Goal: Task Accomplishment & Management: Use online tool/utility

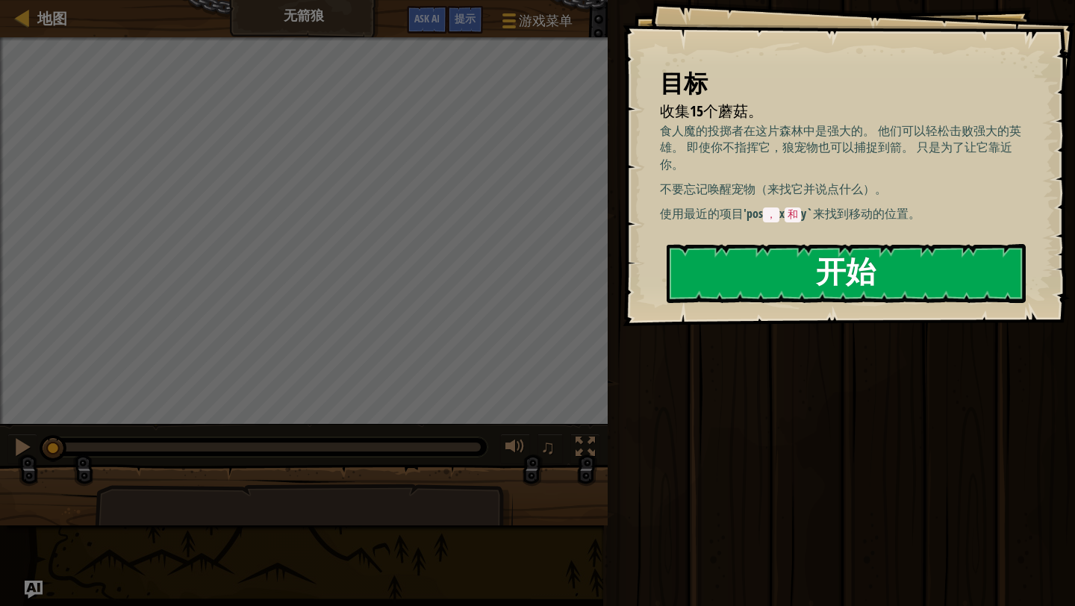
click at [748, 253] on button "开始" at bounding box center [846, 273] width 359 height 59
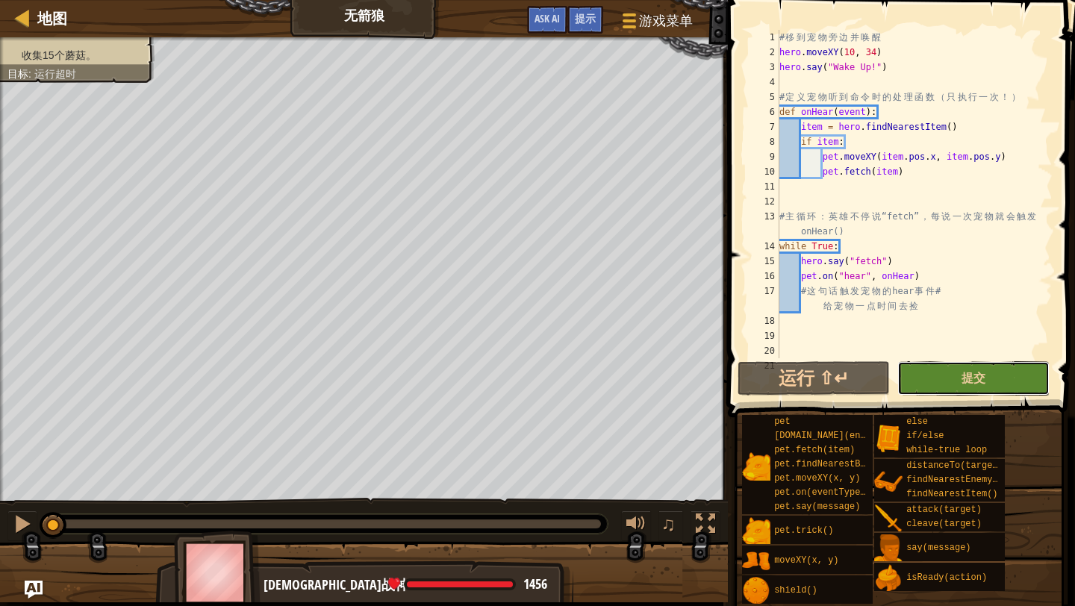
click at [935, 362] on button "提交" at bounding box center [973, 378] width 152 height 34
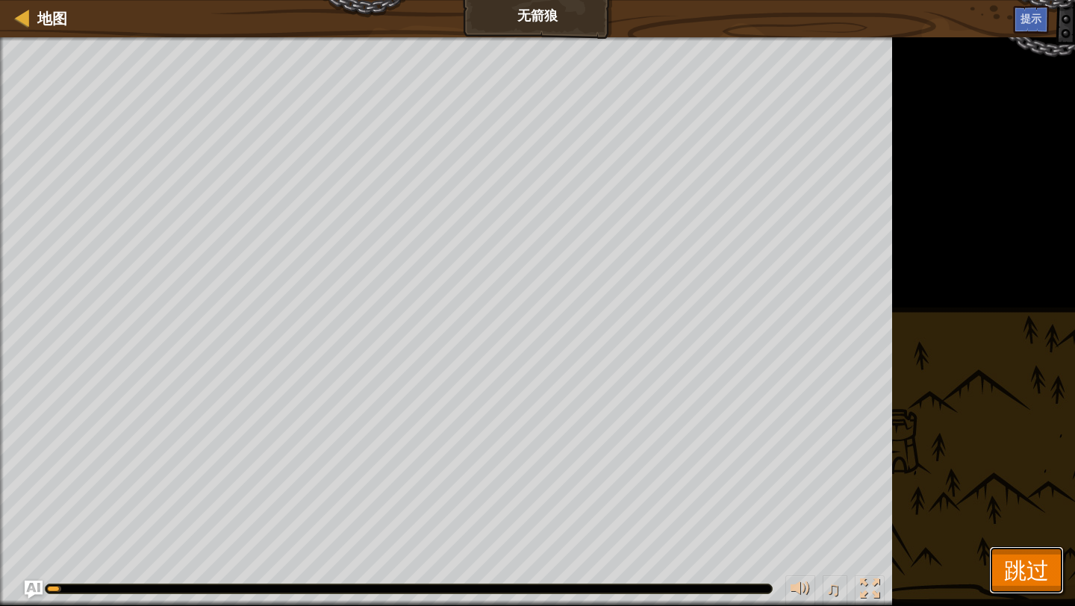
click at [1008, 584] on span "跳过" at bounding box center [1026, 570] width 45 height 31
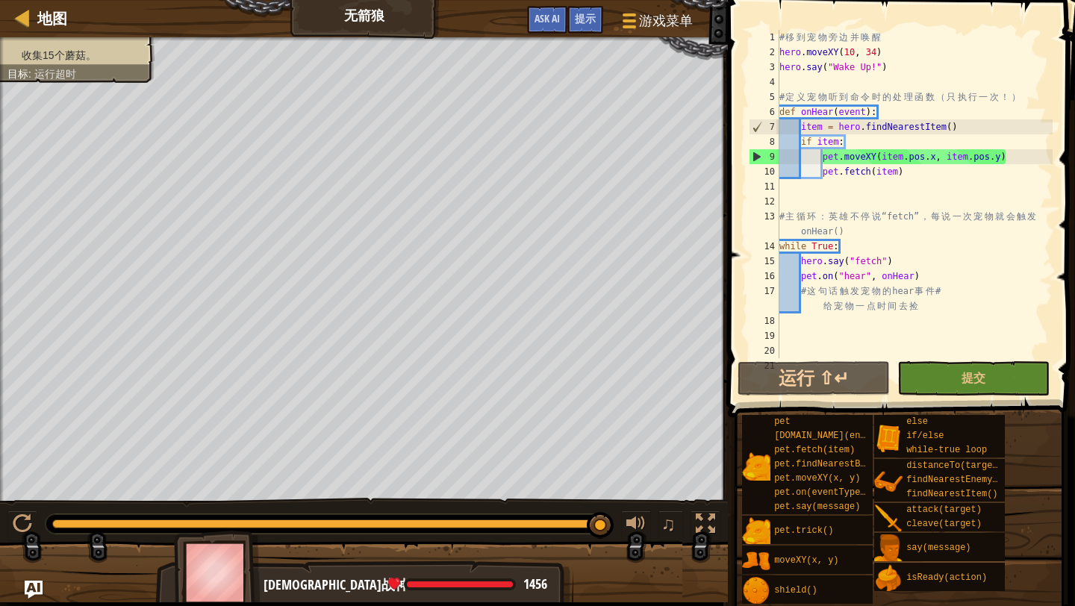
click at [755, 157] on div "9" at bounding box center [764, 156] width 30 height 15
click at [545, 11] on button "Ask AI" at bounding box center [547, 20] width 40 height 28
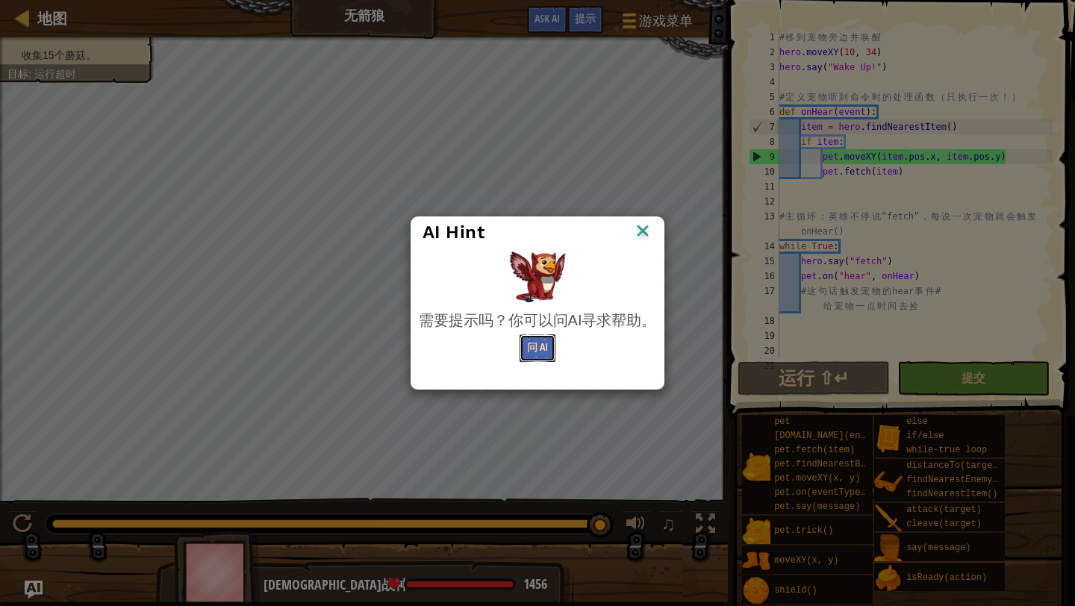
click at [546, 334] on button "问 AI" at bounding box center [538, 348] width 36 height 28
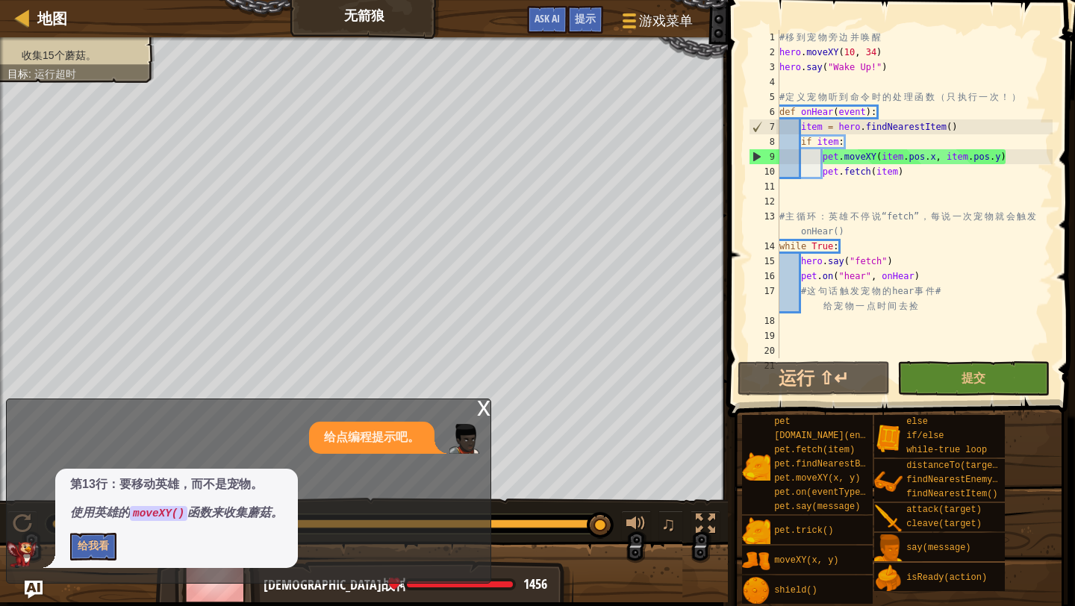
click at [837, 160] on div "# 移 到 宠 物 旁 边 并 唤 醒 hero . moveXY ( 10 , 34 ) hero . say ( "Wake Up!" ) # 定 义 宠…" at bounding box center [914, 209] width 276 height 358
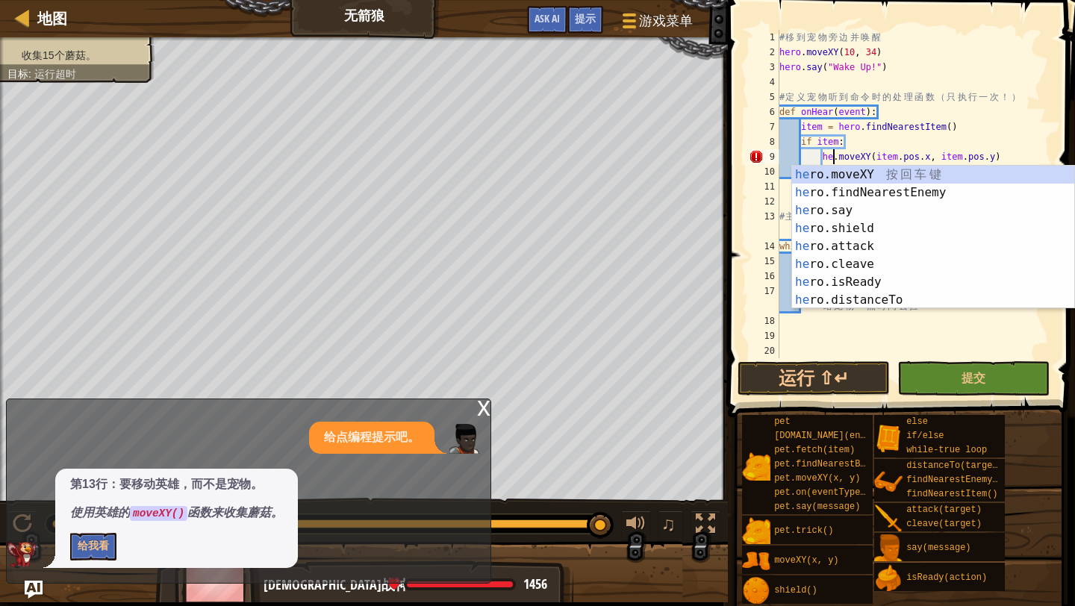
scroll to position [7, 4]
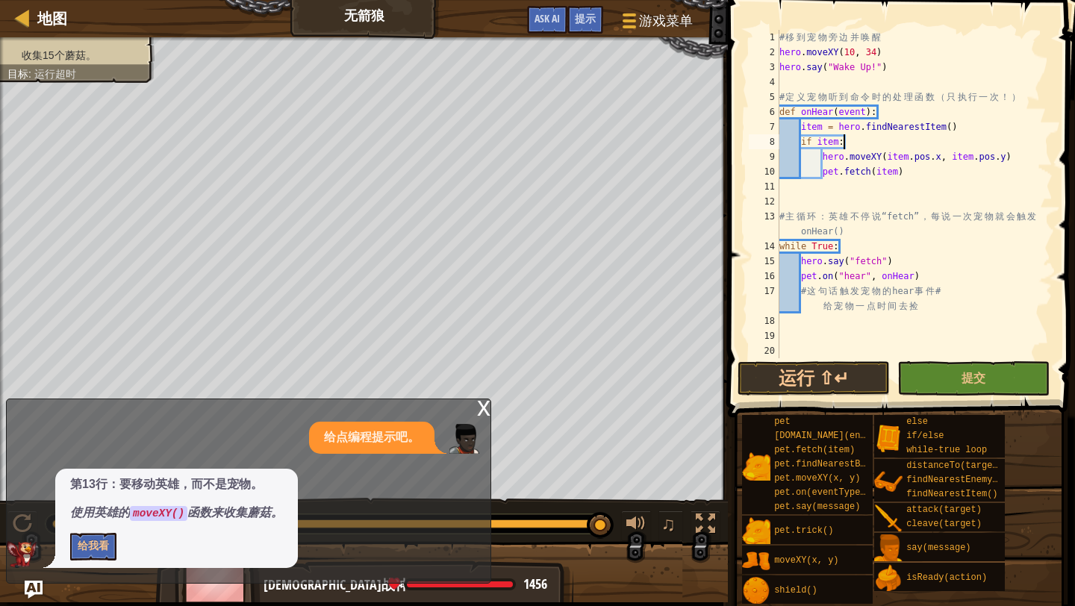
click at [887, 140] on div "# 移 到 宠 物 旁 边 并 唤 醒 hero . moveXY ( 10 , 34 ) hero . say ( "Wake Up!" ) # 定 义 宠…" at bounding box center [914, 209] width 276 height 358
click at [888, 164] on div "# 移 到 宠 物 旁 边 并 唤 醒 hero . moveXY ( 10 , 34 ) hero . say ( "Wake Up!" ) # 定 义 宠…" at bounding box center [914, 209] width 276 height 358
click at [907, 171] on div "# 移 到 宠 物 旁 边 并 唤 醒 hero . moveXY ( 10 , 34 ) hero . say ( "Wake Up!" ) # 定 义 宠…" at bounding box center [914, 209] width 276 height 358
type textarea "pet.fetch(item)"
click at [1017, 374] on button "提交" at bounding box center [973, 378] width 152 height 34
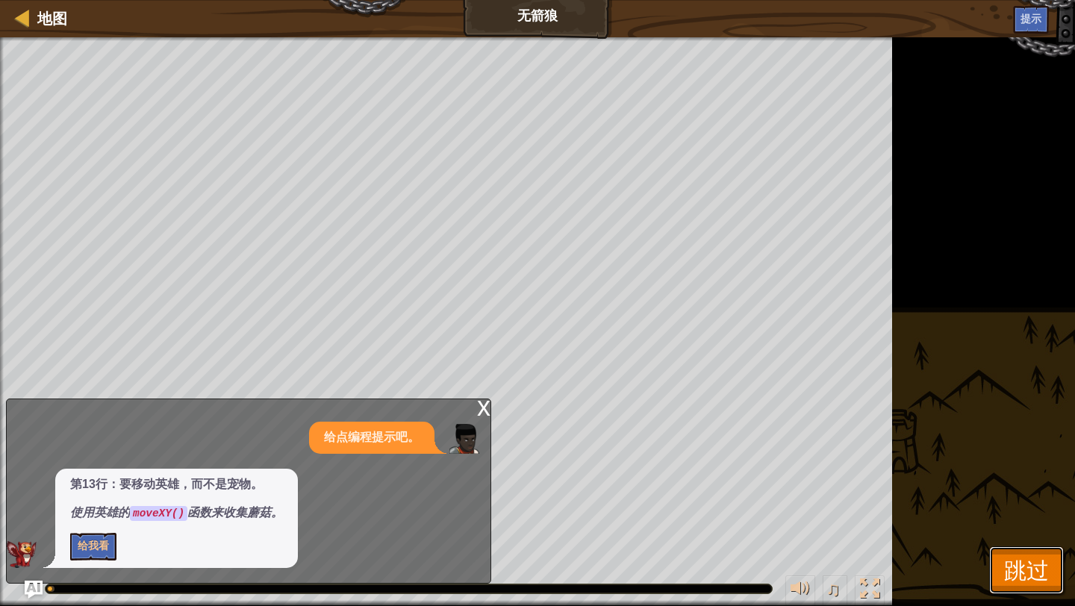
click at [1000, 578] on button "跳过" at bounding box center [1026, 570] width 75 height 48
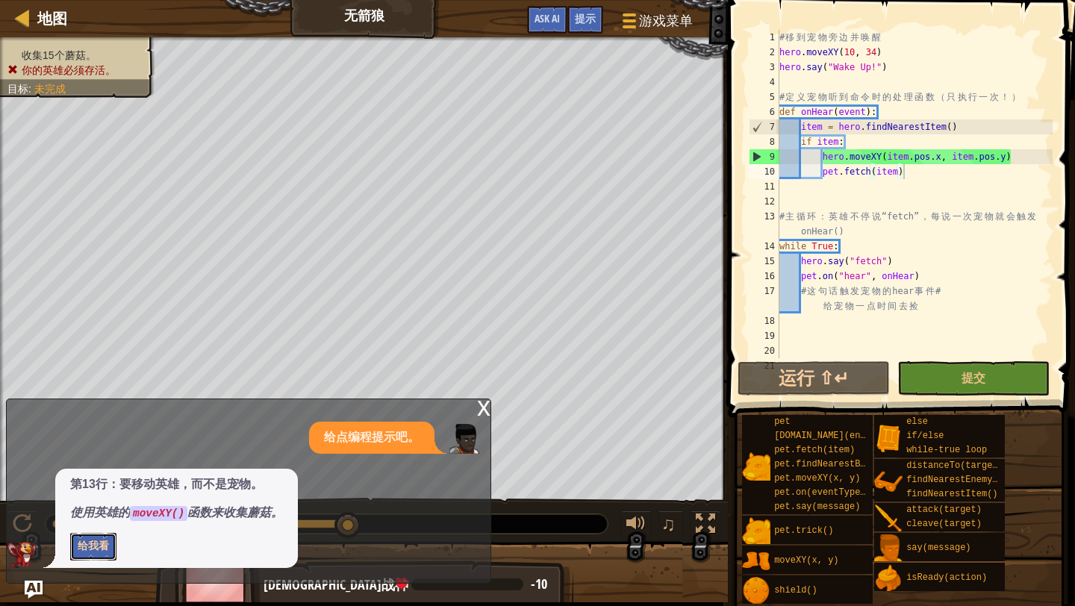
click at [96, 543] on button "给我看" at bounding box center [93, 547] width 46 height 28
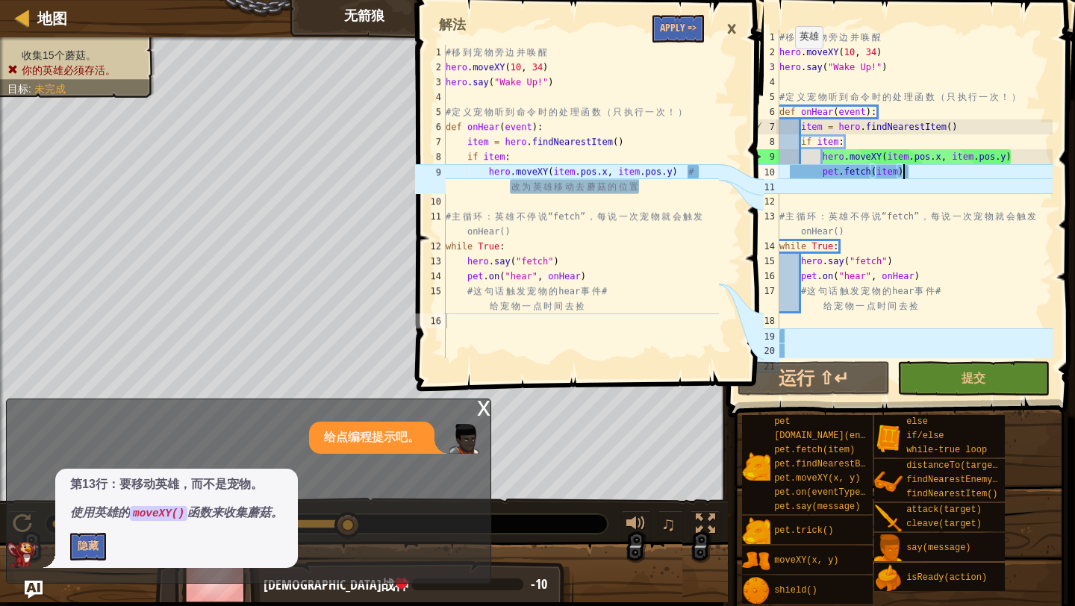
click at [736, 35] on div "×" at bounding box center [731, 29] width 25 height 34
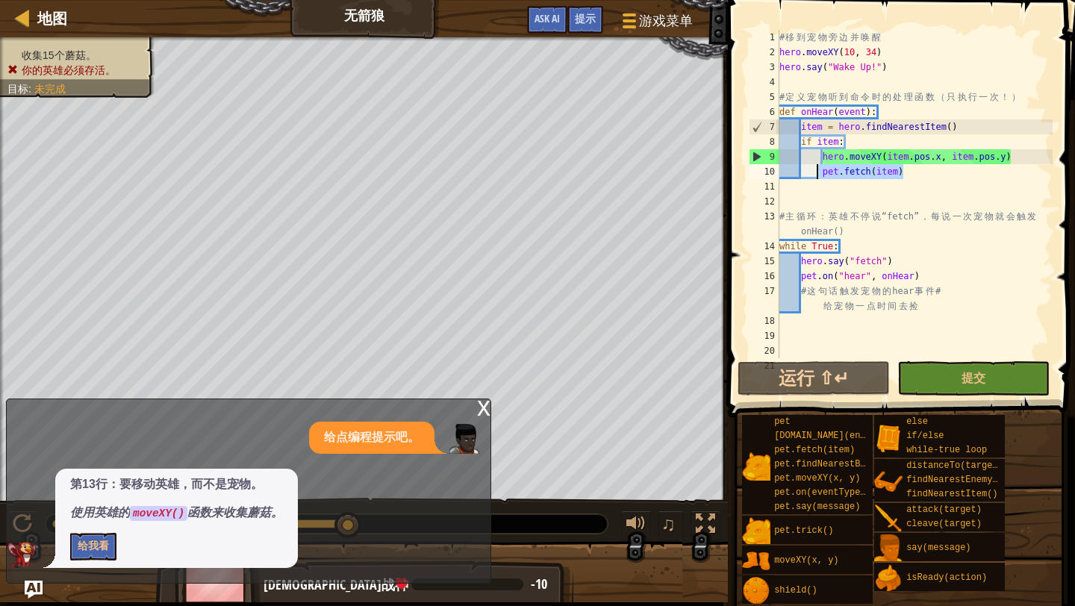
drag, startPoint x: 911, startPoint y: 172, endPoint x: 819, endPoint y: 172, distance: 92.6
click at [819, 172] on div "# 移 到 宠 物 旁 边 并 唤 醒 hero . moveXY ( 10 , 34 ) hero . say ( "Wake Up!" ) # 定 义 宠…" at bounding box center [914, 209] width 276 height 358
click at [825, 171] on div "# 移 到 宠 物 旁 边 并 唤 醒 hero . moveXY ( 10 , 34 ) hero . say ( "Wake Up!" ) # 定 义 宠…" at bounding box center [914, 209] width 276 height 358
drag, startPoint x: 911, startPoint y: 173, endPoint x: 823, endPoint y: 172, distance: 87.3
click at [823, 172] on div "# 移 到 宠 物 旁 边 并 唤 醒 hero . moveXY ( 10 , 34 ) hero . say ( "Wake Up!" ) # 定 义 宠…" at bounding box center [914, 209] width 276 height 358
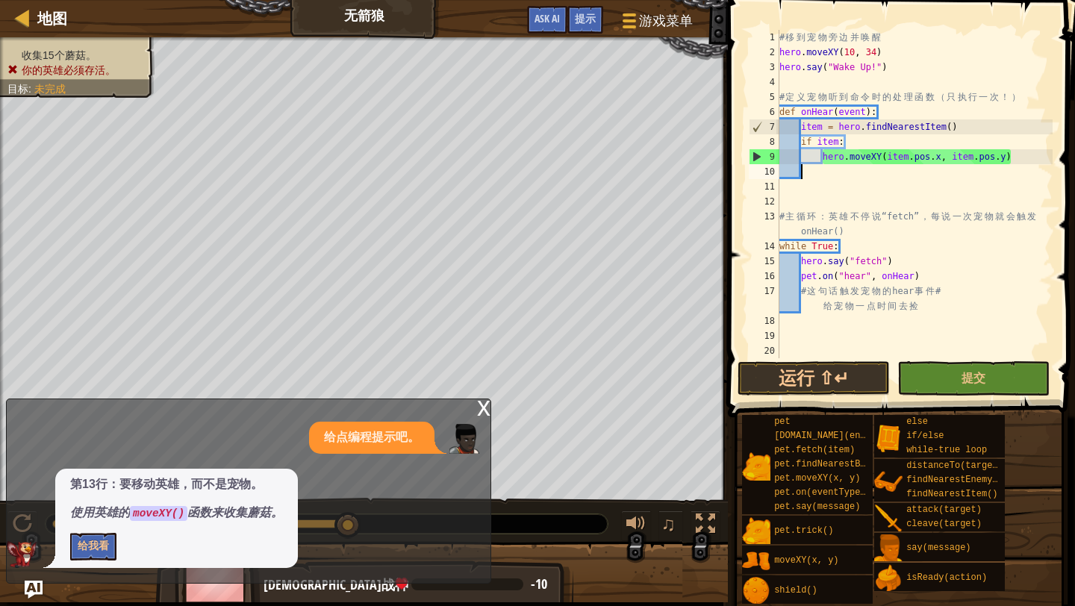
scroll to position [7, 0]
type textarea "hero.moveXY(item.pos.x, item.pos.y)"
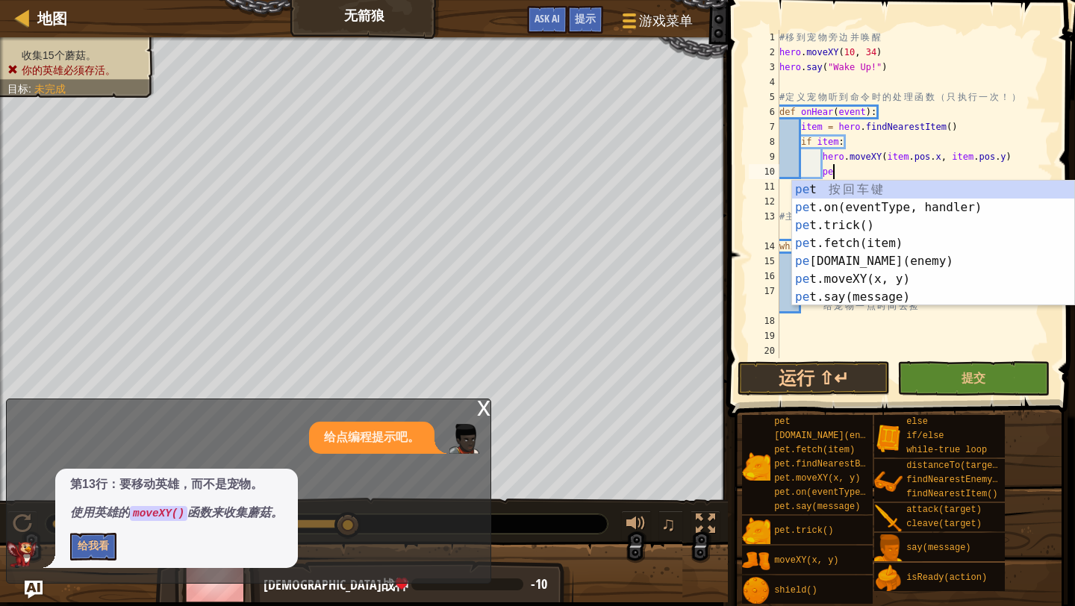
scroll to position [7, 4]
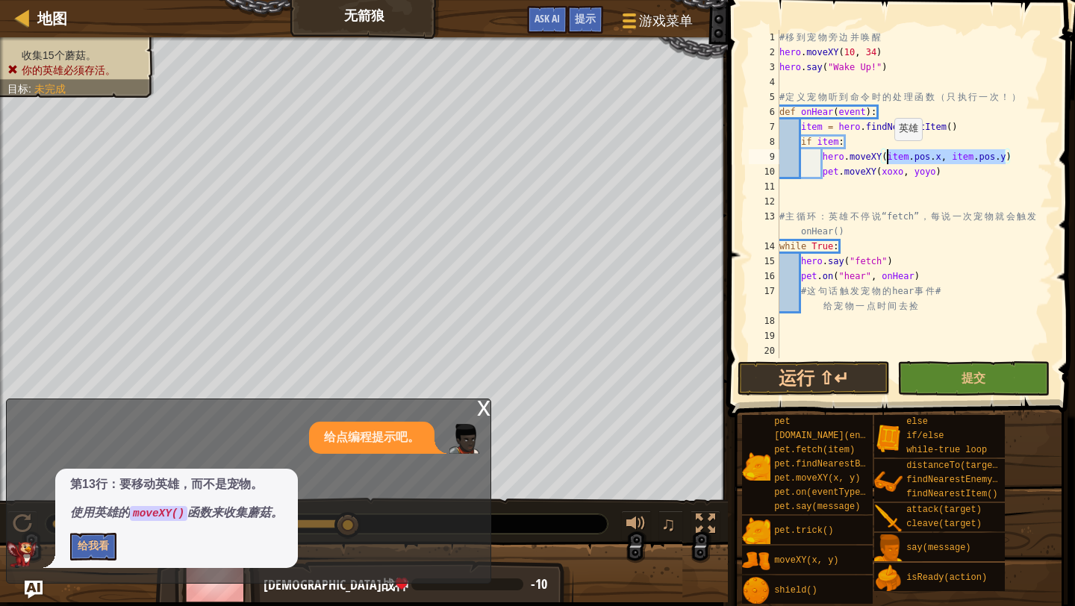
drag, startPoint x: 1005, startPoint y: 155, endPoint x: 887, endPoint y: 155, distance: 118.7
click at [887, 155] on div "# 移 到 宠 物 旁 边 并 唤 醒 hero . moveXY ( 10 , 34 ) hero . say ( "Wake Up!" ) # 定 义 宠…" at bounding box center [914, 209] width 276 height 358
type textarea "hero.moveXY(item.pos.x, item.pos.y)"
click at [872, 180] on div "# 移 到 宠 物 旁 边 并 唤 醒 hero . moveXY ( 10 , 34 ) hero . say ( "Wake Up!" ) # 定 义 宠…" at bounding box center [914, 209] width 276 height 358
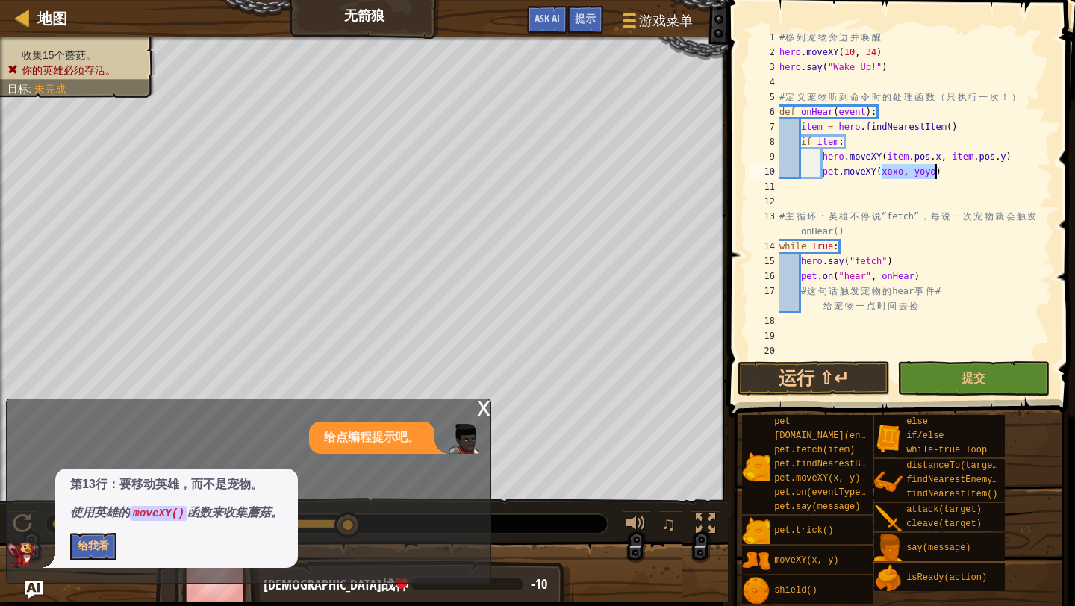
drag, startPoint x: 880, startPoint y: 173, endPoint x: 934, endPoint y: 173, distance: 53.7
click at [934, 173] on div "# 移 到 宠 物 旁 边 并 唤 醒 hero . moveXY ( 10 , 34 ) hero . say ( "Wake Up!" ) # 定 义 宠…" at bounding box center [914, 209] width 276 height 358
paste textarea "item.pos.x, item.pos.y"
type textarea "pet.moveXY(item.pos.x, item.pos.y)"
click at [1020, 173] on div "# 移 到 宠 物 旁 边 并 唤 醒 hero . moveXY ( 10 , 34 ) hero . say ( "Wake Up!" ) # 定 义 宠…" at bounding box center [914, 209] width 276 height 358
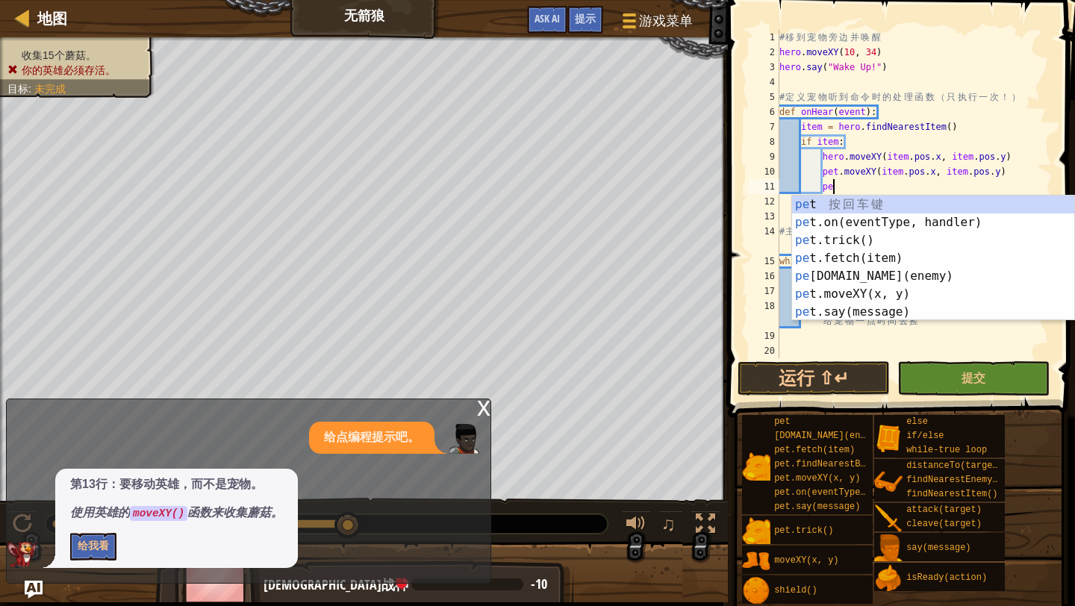
scroll to position [7, 4]
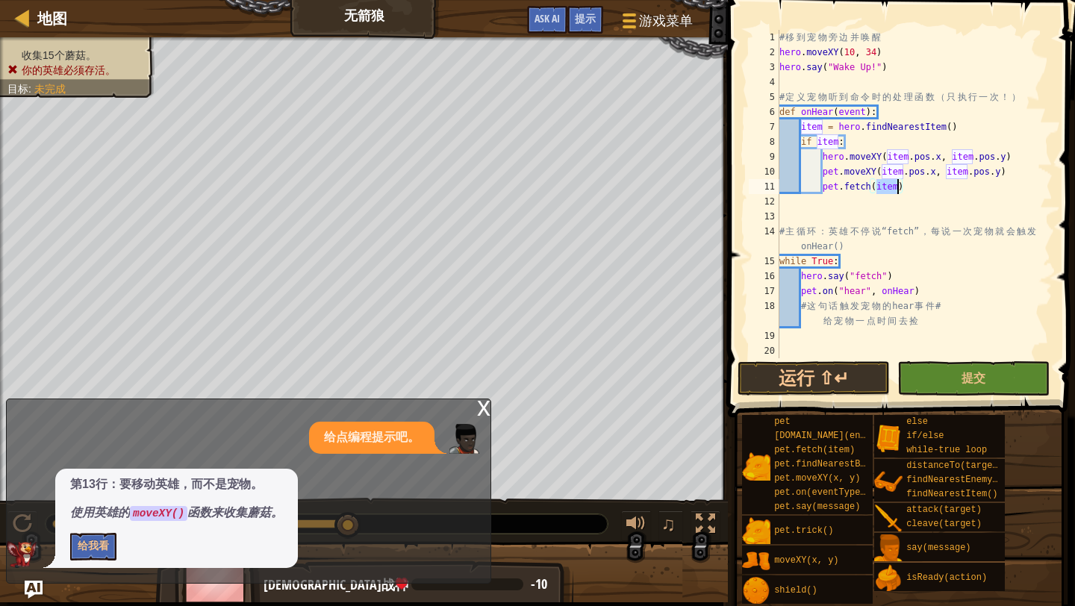
click at [984, 245] on div "# 移 到 宠 物 旁 边 并 唤 醒 hero . moveXY ( 10 , 34 ) hero . say ( "Wake Up!" ) # 定 义 宠…" at bounding box center [914, 209] width 276 height 358
type textarea "# 主循环：英雄不停说“fetch”，每说一次宠物就会触发 onHear()"
click at [970, 379] on span "提交" at bounding box center [973, 377] width 24 height 16
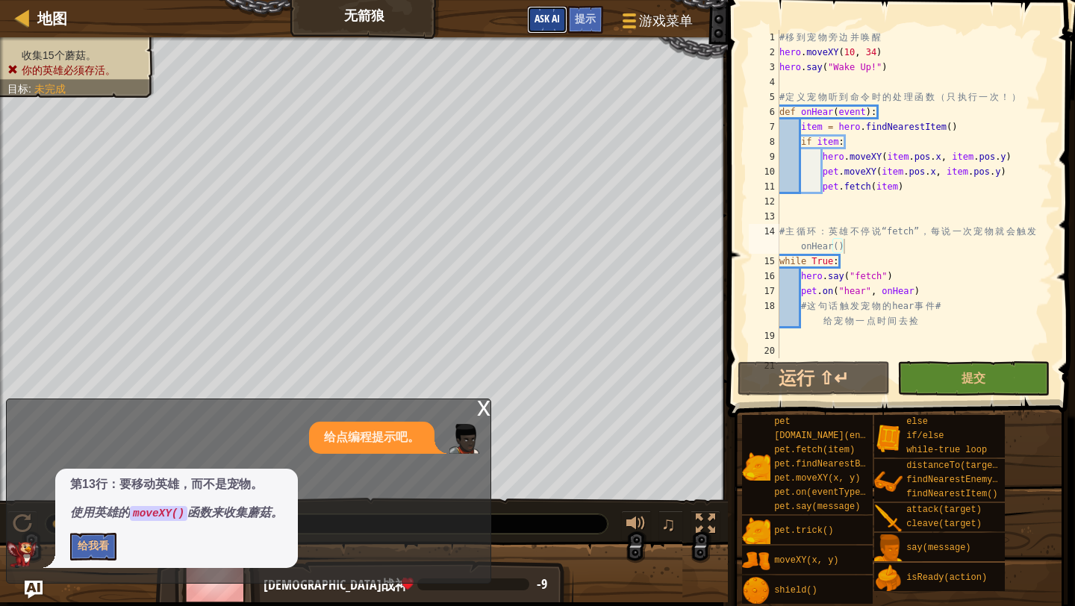
click at [556, 22] on span "Ask AI" at bounding box center [546, 18] width 25 height 14
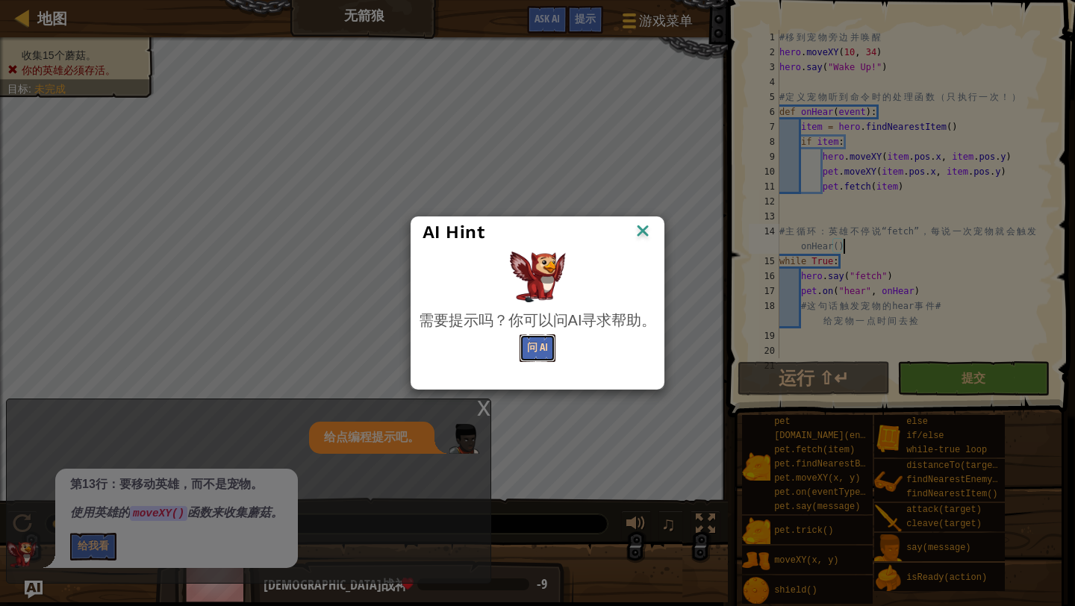
click at [543, 352] on button "问 AI" at bounding box center [538, 348] width 36 height 28
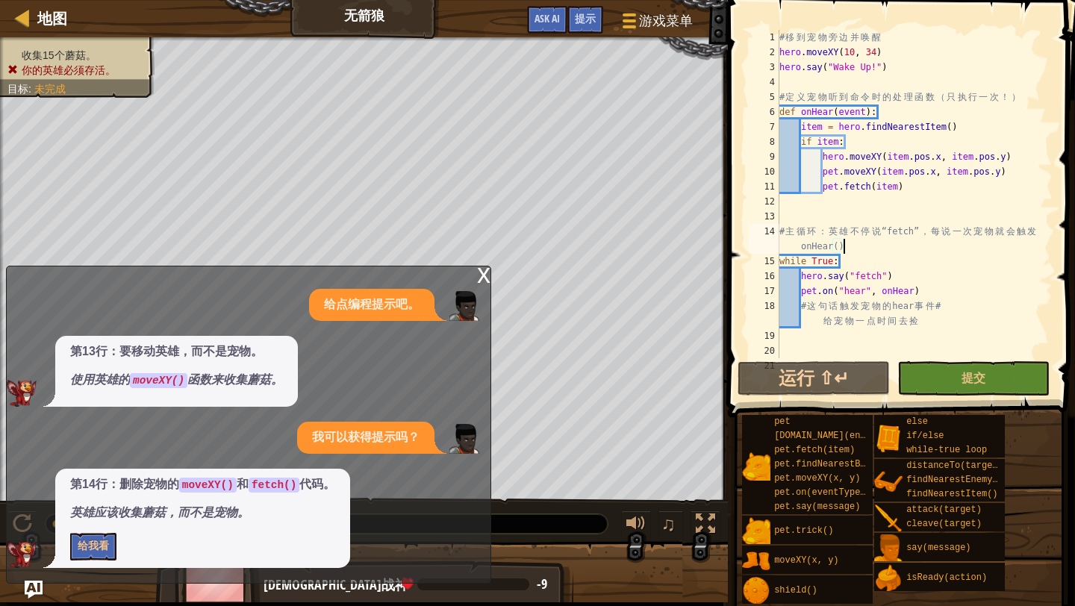
click at [789, 209] on div "# 移 到 宠 物 旁 边 并 唤 醒 hero . moveXY ( 10 , 34 ) hero . say ( "Wake Up!" ) # 定 义 宠…" at bounding box center [914, 209] width 276 height 358
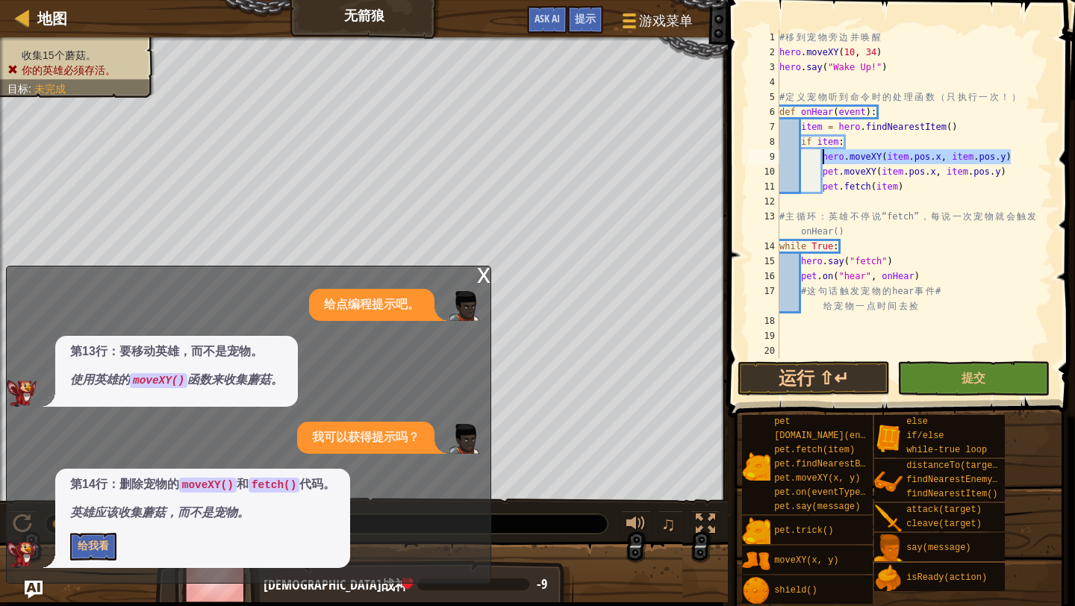
drag, startPoint x: 1018, startPoint y: 157, endPoint x: 822, endPoint y: 160, distance: 196.3
click at [822, 160] on div "# 移 到 宠 物 旁 边 并 唤 醒 hero . moveXY ( 10 , 34 ) hero . say ( "Wake Up!" ) # 定 义 宠…" at bounding box center [914, 209] width 276 height 358
type textarea "hero.moveXY(item.pos.x, item.pos.y)"
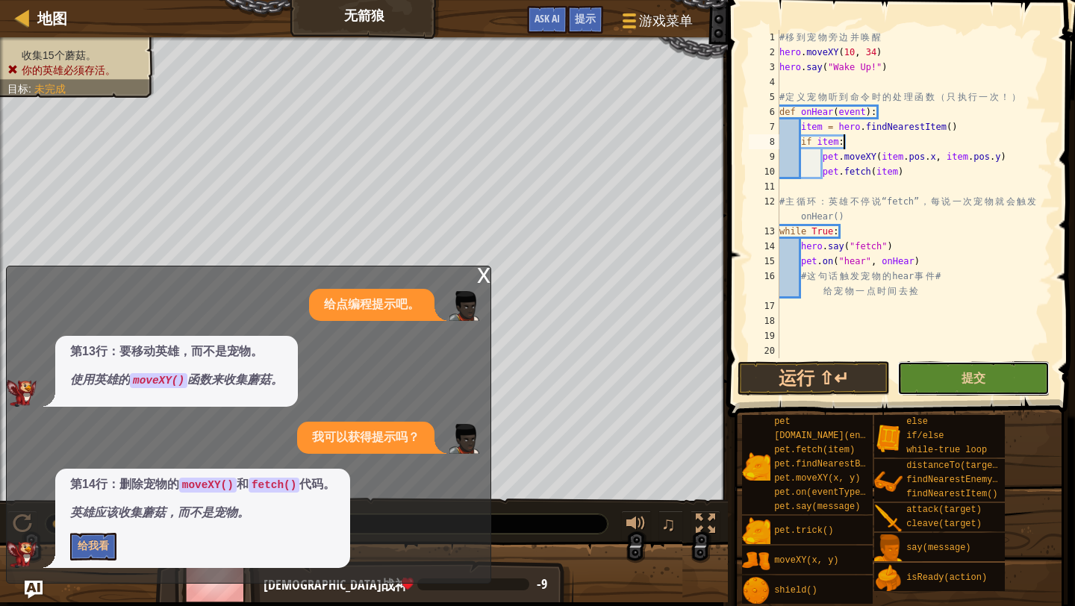
click at [982, 391] on button "提交" at bounding box center [973, 378] width 152 height 34
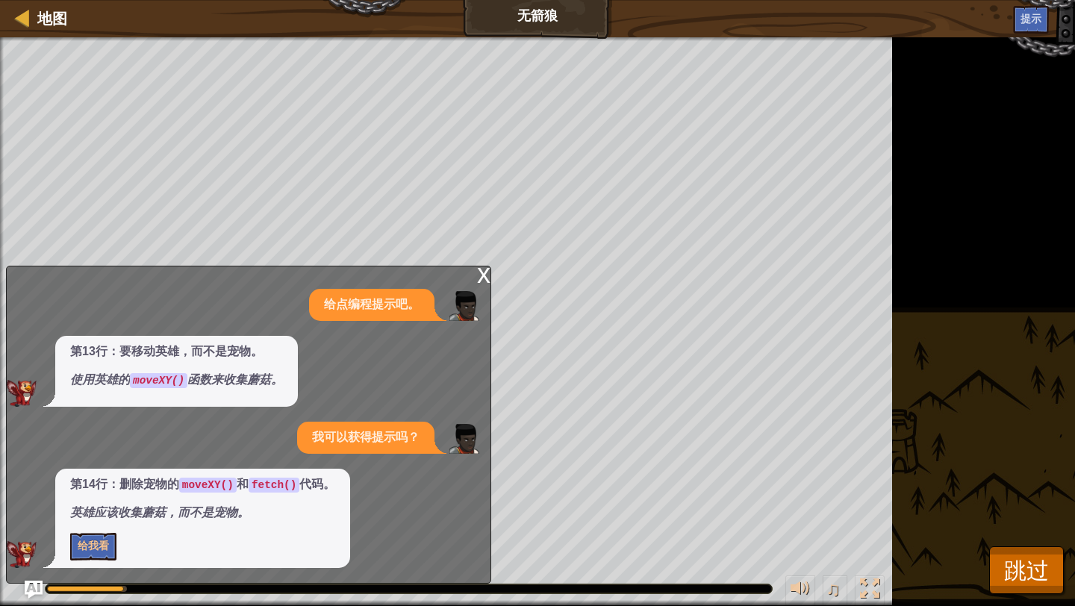
click at [308, 280] on div "x 给点编程提示吧。 第13行：要移动英雄，而不是宠物。 使用英雄的 moveXY() 函数来收集蘑菇。 我可以获得提示吗？ 第14行：删除宠物的 moveX…" at bounding box center [248, 425] width 485 height 318
click at [481, 275] on div "x" at bounding box center [483, 273] width 13 height 15
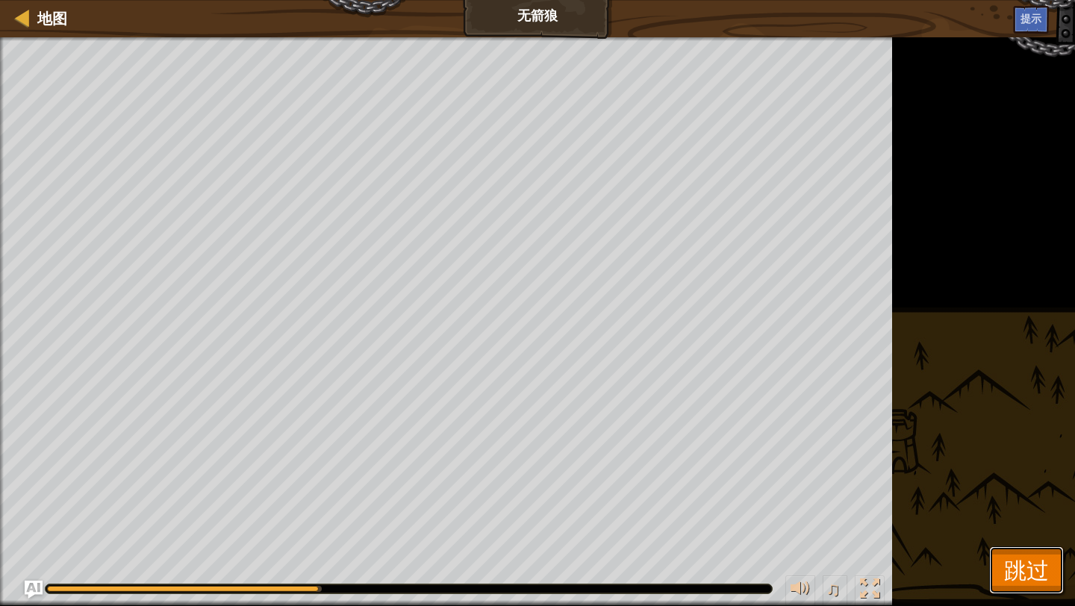
click at [1035, 581] on span "跳过" at bounding box center [1026, 570] width 45 height 31
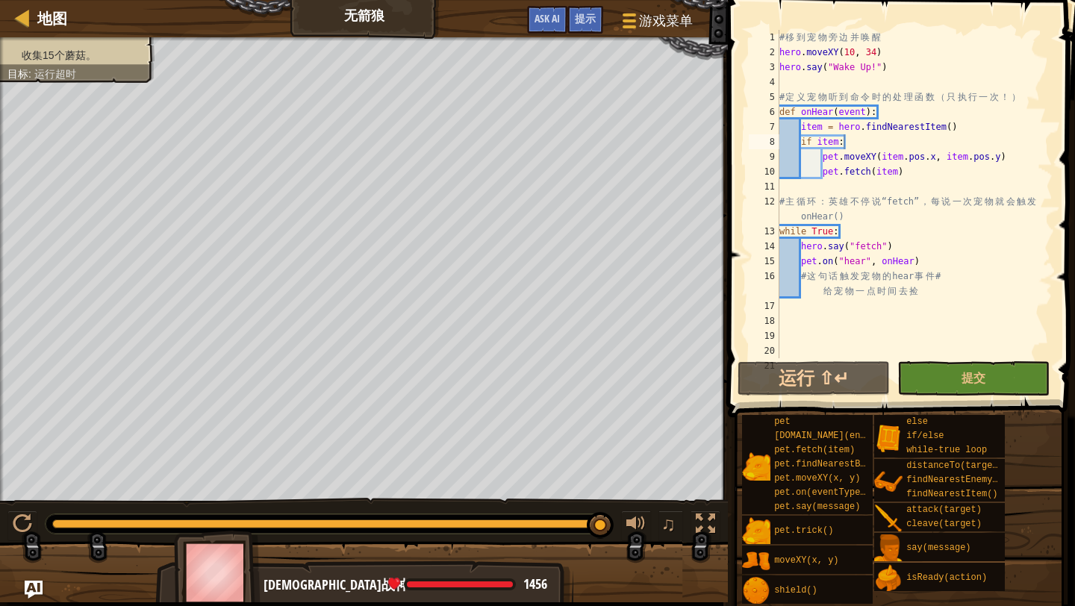
type textarea "pet.fetch(item)"
click at [921, 171] on div "# 移 到 宠 物 旁 边 并 唤 醒 hero . moveXY ( 10 , 34 ) hero . say ( "Wake Up!" ) # 定 义 宠…" at bounding box center [914, 209] width 276 height 358
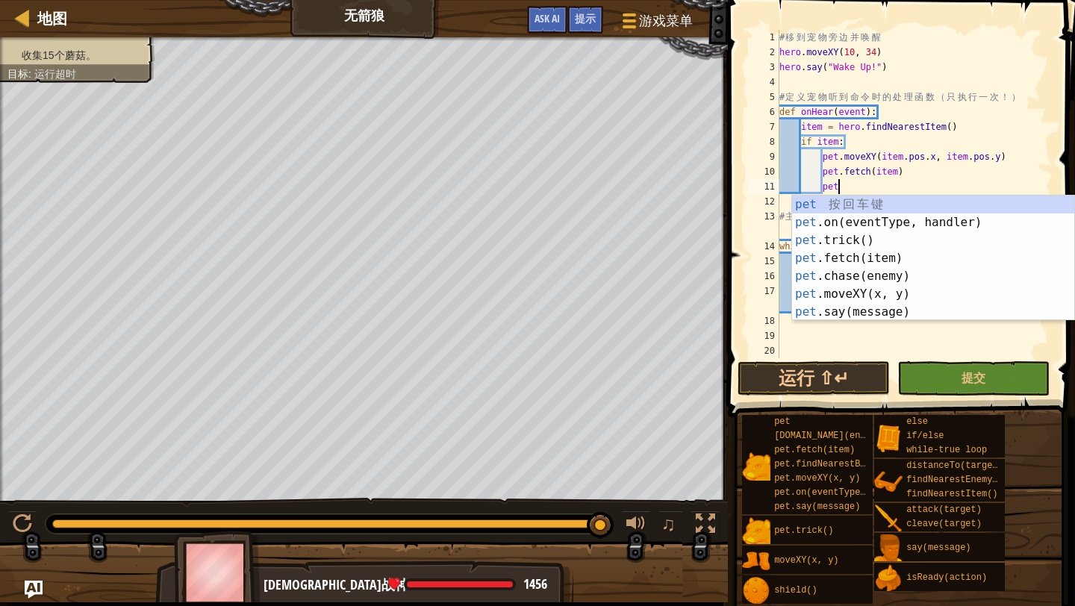
scroll to position [7, 4]
type textarea "p"
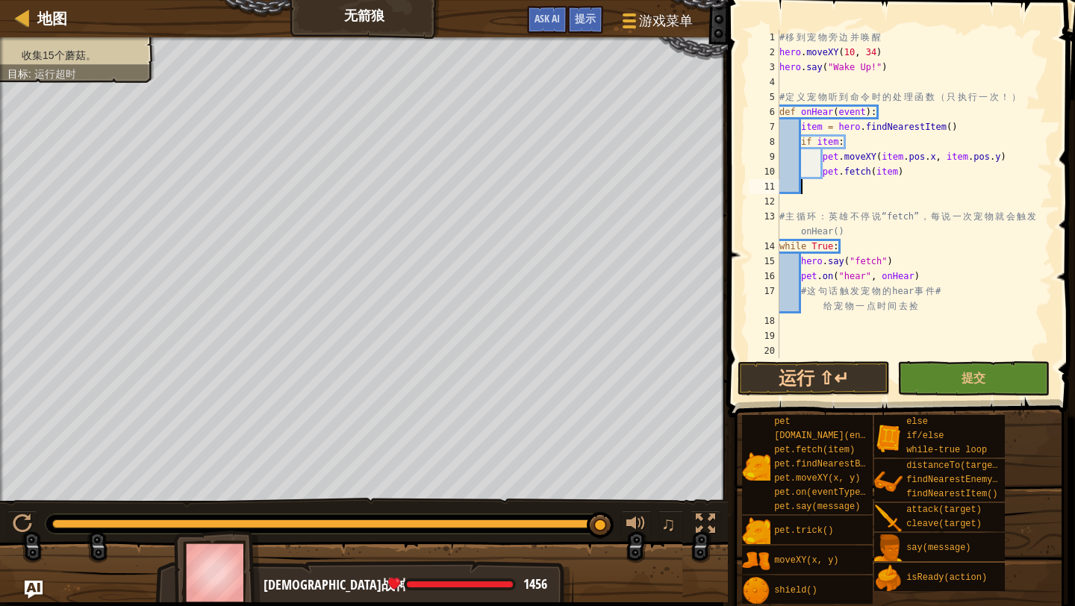
scroll to position [7, 0]
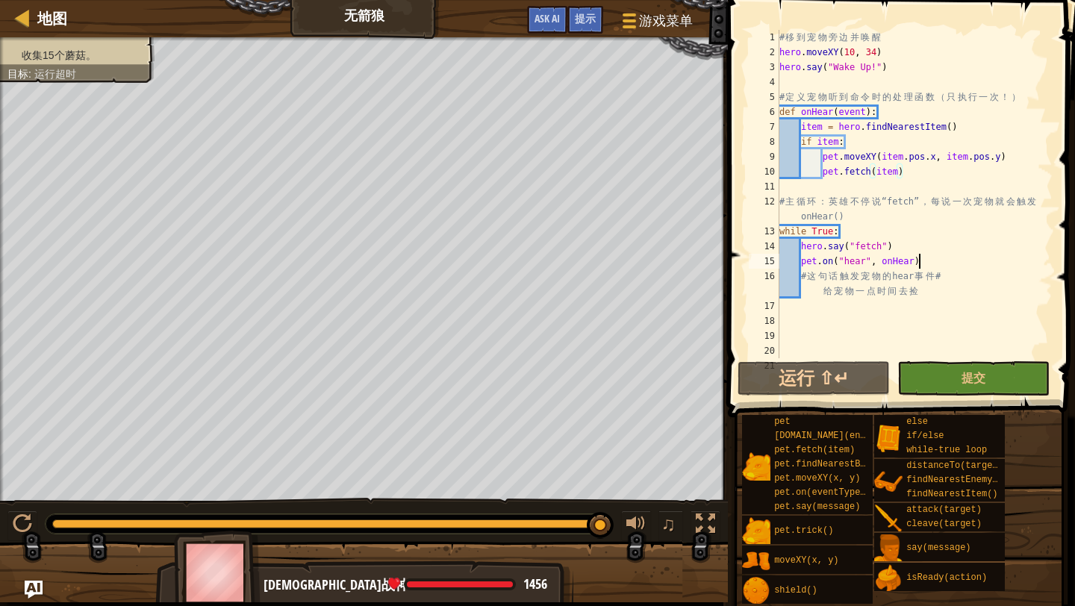
click at [937, 261] on div "# 移 到 宠 物 旁 边 并 唤 醒 hero . moveXY ( 10 , 34 ) hero . say ( "Wake Up!" ) # 定 义 宠…" at bounding box center [914, 209] width 276 height 358
type textarea "pet.on("hear", onHear)"
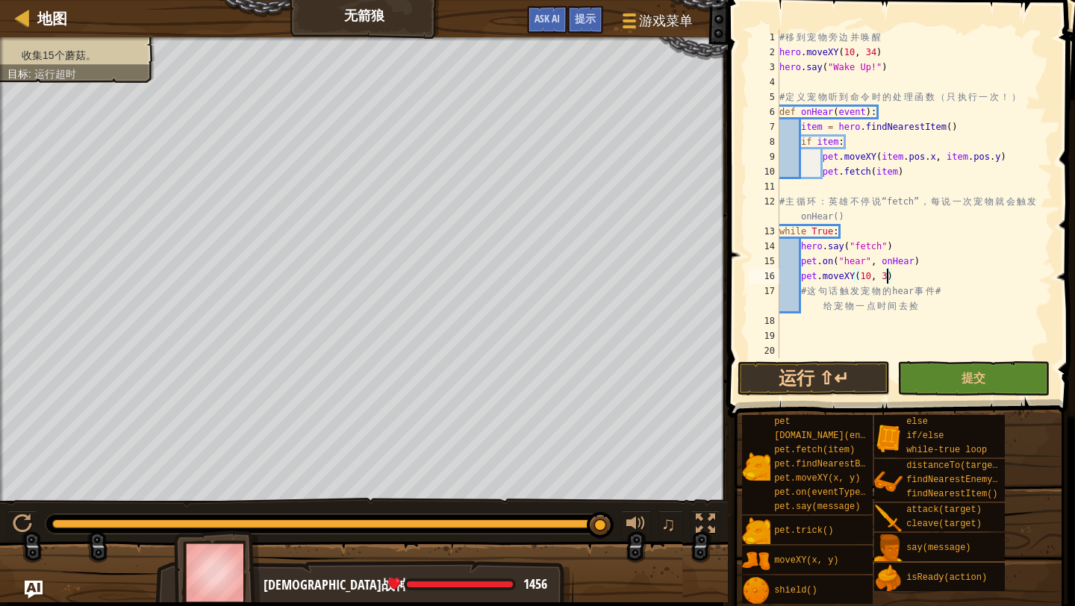
scroll to position [7, 9]
click at [963, 385] on span "提交" at bounding box center [973, 377] width 24 height 16
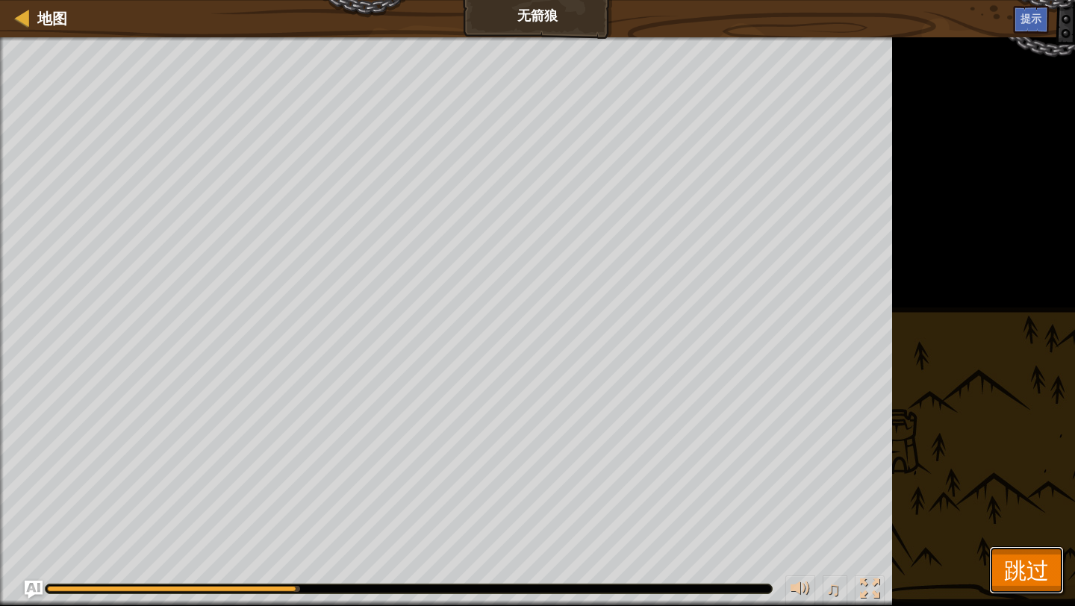
click at [1014, 582] on span "跳过" at bounding box center [1026, 570] width 45 height 31
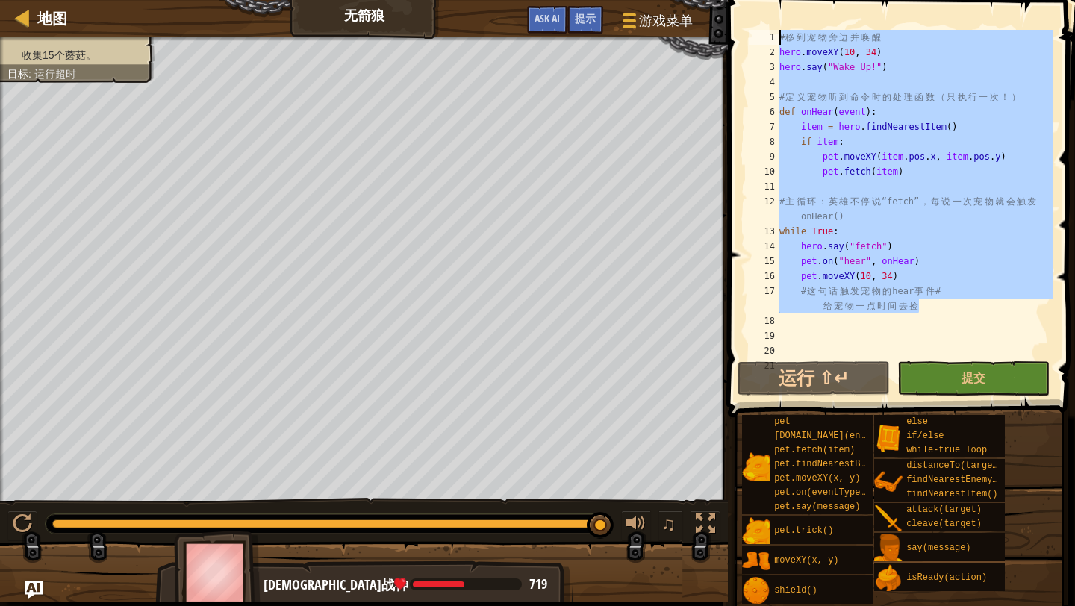
drag, startPoint x: 926, startPoint y: 305, endPoint x: 731, endPoint y: 8, distance: 355.1
click at [731, 8] on div "# 这句话触发宠物的 hear 事件 # 给宠物一点时间去捡 1 2 3 4 5 6 7 8 9 10 11 12 13 14 15 16 17 18 19 …" at bounding box center [899, 237] width 352 height 461
type textarea "# 移到宠物旁边并唤醒 hero.moveXY(10, 34)"
paste textarea
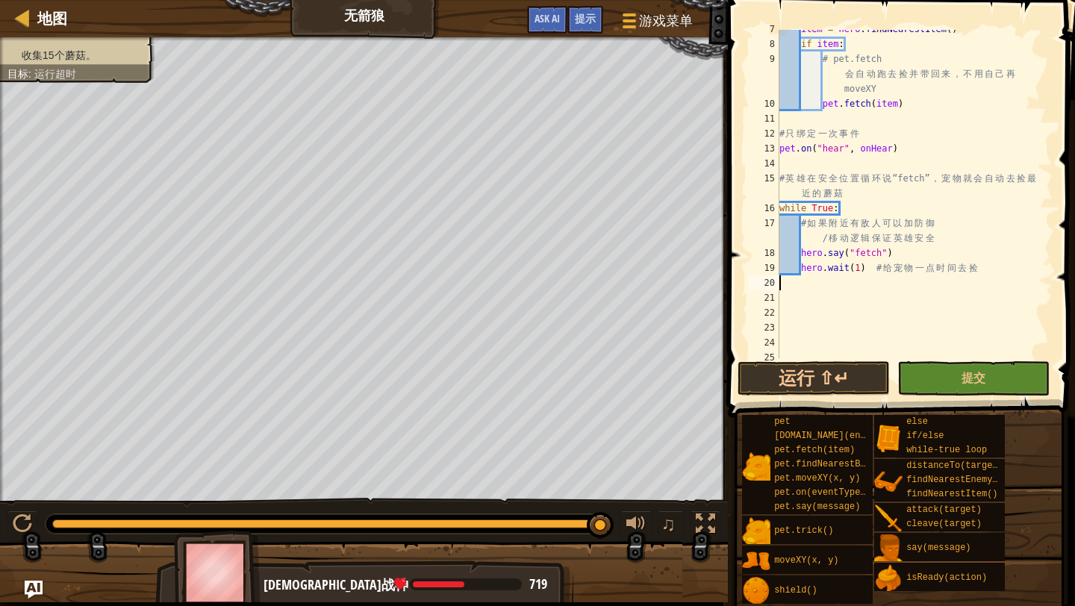
scroll to position [105, 0]
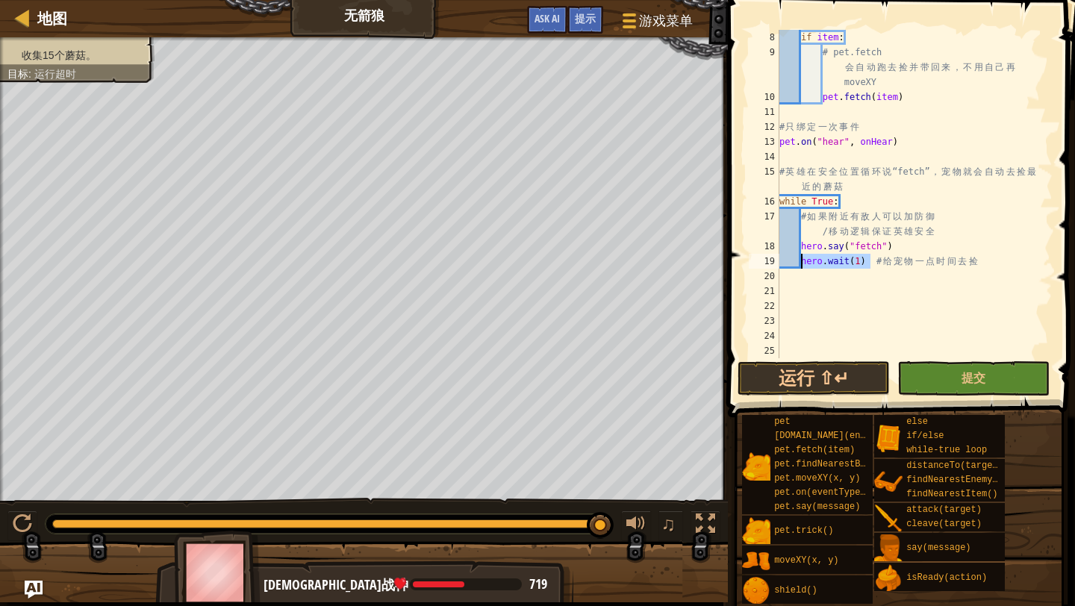
drag, startPoint x: 872, startPoint y: 264, endPoint x: 802, endPoint y: 264, distance: 70.2
click at [802, 264] on div "if item : # pet.fetch 会 自 动 跑 去 捡 并 带 回 来 ， 不 用 自 己 再 moveXY pet . fetch ( item…" at bounding box center [914, 209] width 276 height 358
click at [975, 373] on span "提交" at bounding box center [973, 377] width 24 height 16
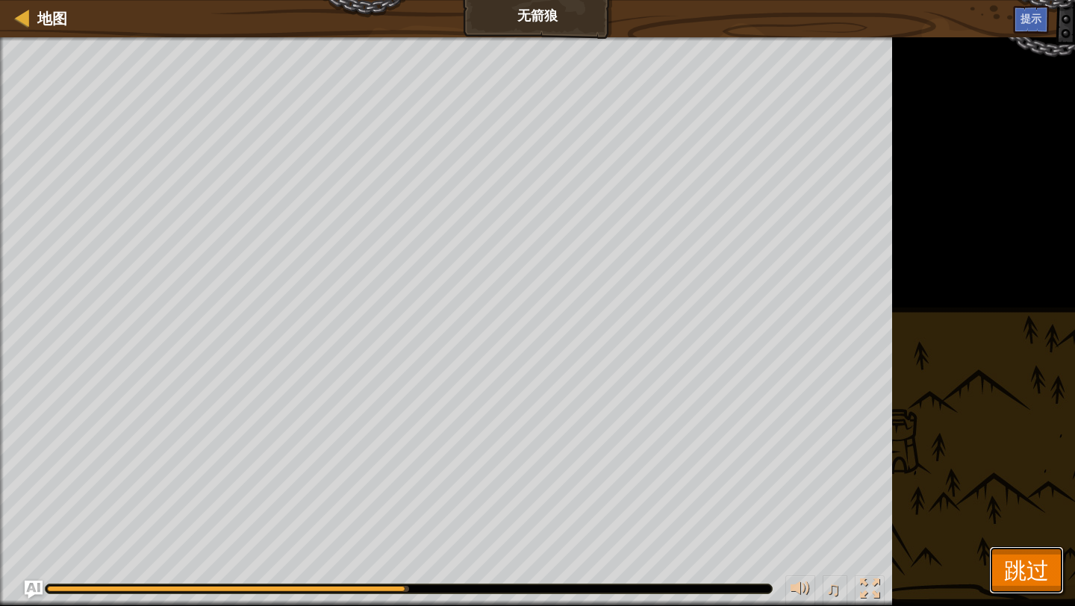
click at [1038, 569] on span "跳过" at bounding box center [1026, 570] width 45 height 31
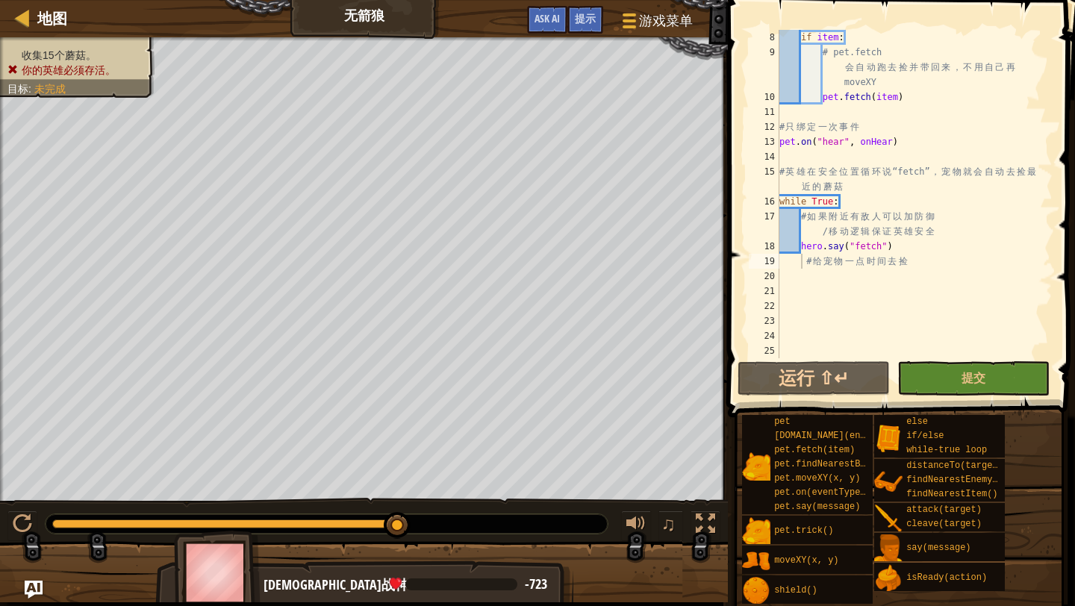
type textarea "while True:"
click at [844, 204] on div "if item : # pet.fetch 会 自 动 跑 去 捡 并 带 回 来 ， 不 用 自 己 再 moveXY pet . fetch ( item…" at bounding box center [914, 209] width 276 height 358
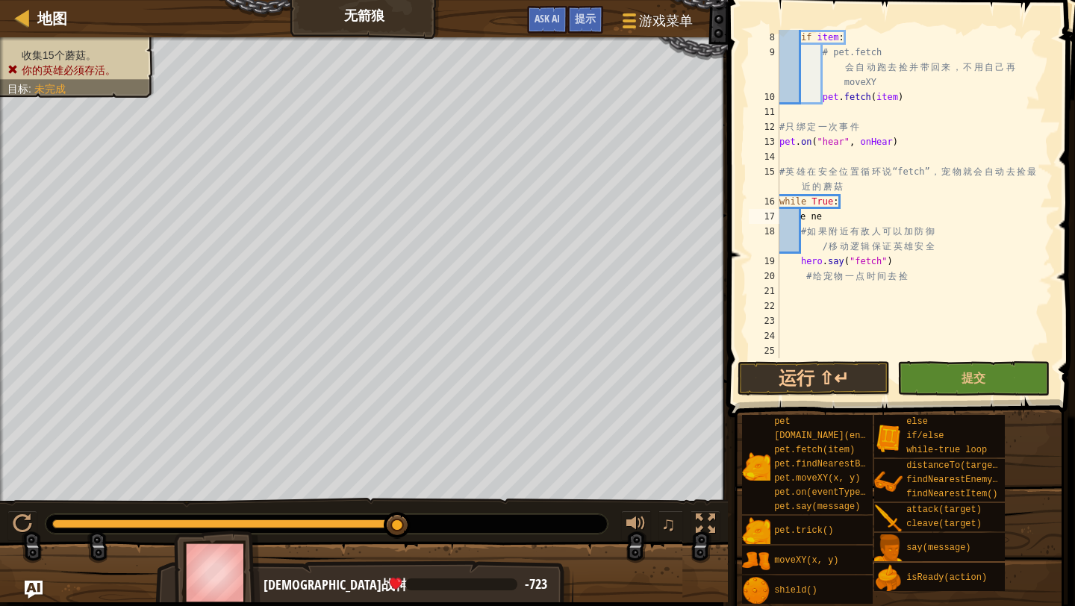
scroll to position [0, 0]
type textarea "e"
type textarea "enemy = he"
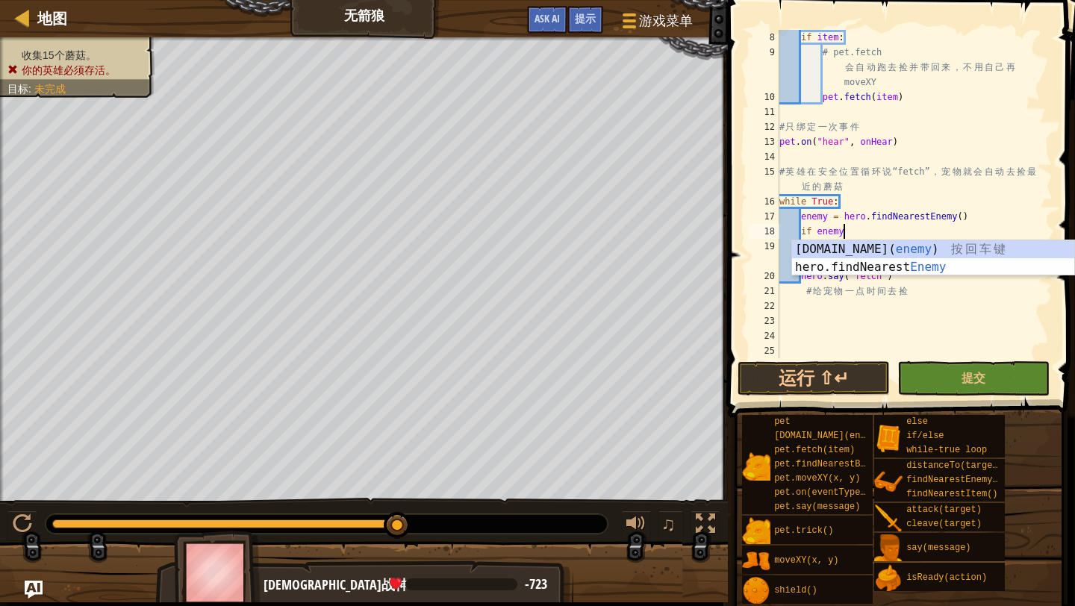
scroll to position [7, 4]
type textarea "if enemy:"
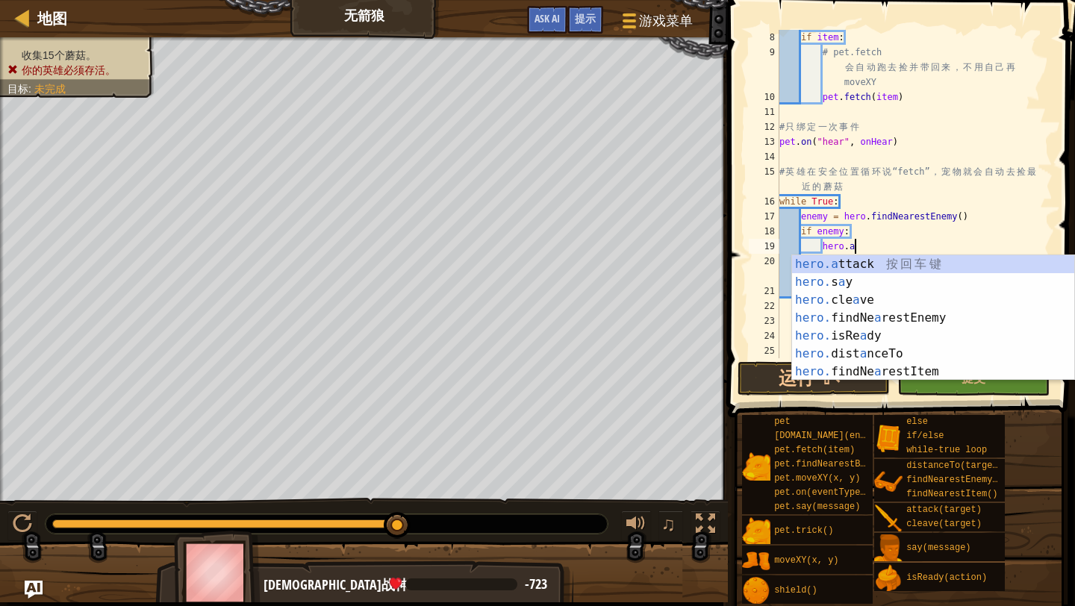
type textarea "hero."
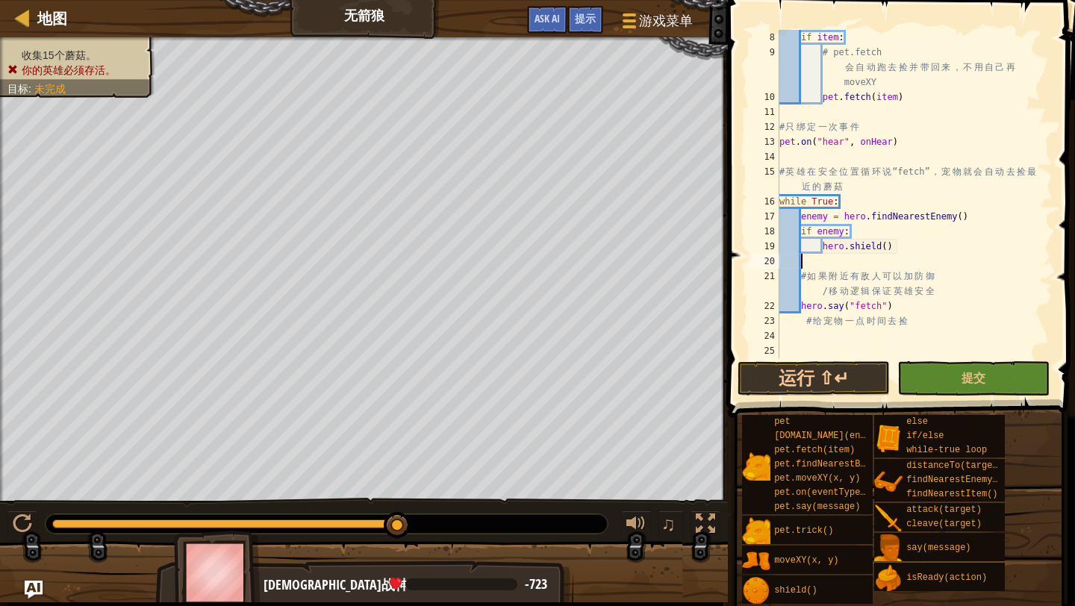
scroll to position [7, 0]
drag, startPoint x: 893, startPoint y: 293, endPoint x: 800, endPoint y: 293, distance: 93.3
click at [800, 293] on div "if item : # pet.fetch 会 自 动 跑 去 捡 并 带 回 来 ， 不 用 自 己 再 moveXY pet . fetch ( item…" at bounding box center [914, 209] width 276 height 358
type textarea "hero.say("fetch")"
click at [850, 202] on div "if item : # pet.fetch 会 自 动 跑 去 捡 并 带 回 来 ， 不 用 自 己 再 moveXY pet . fetch ( item…" at bounding box center [914, 209] width 276 height 358
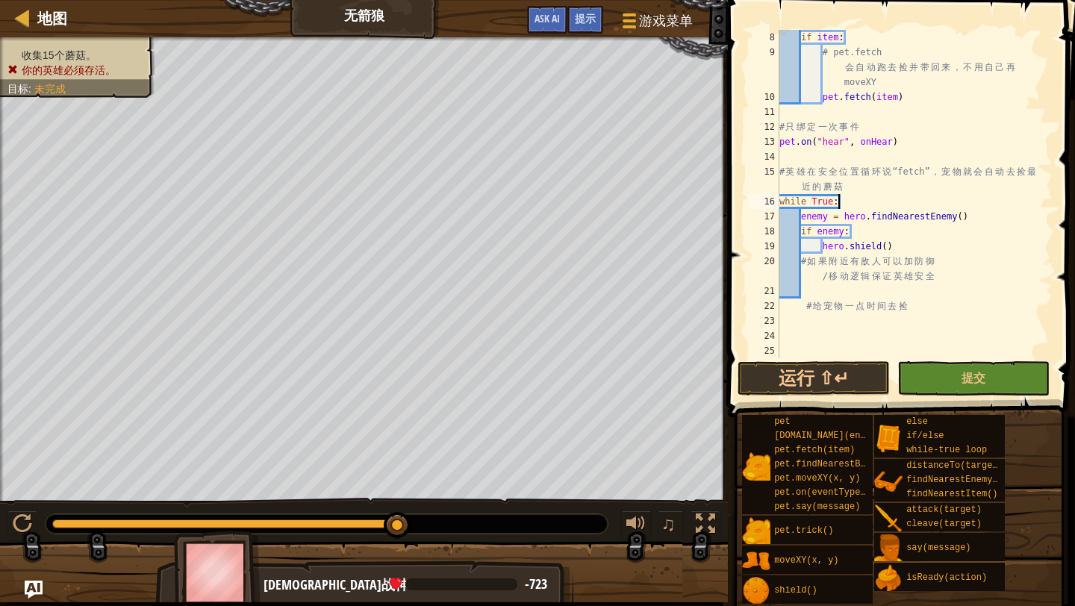
type textarea "while True:"
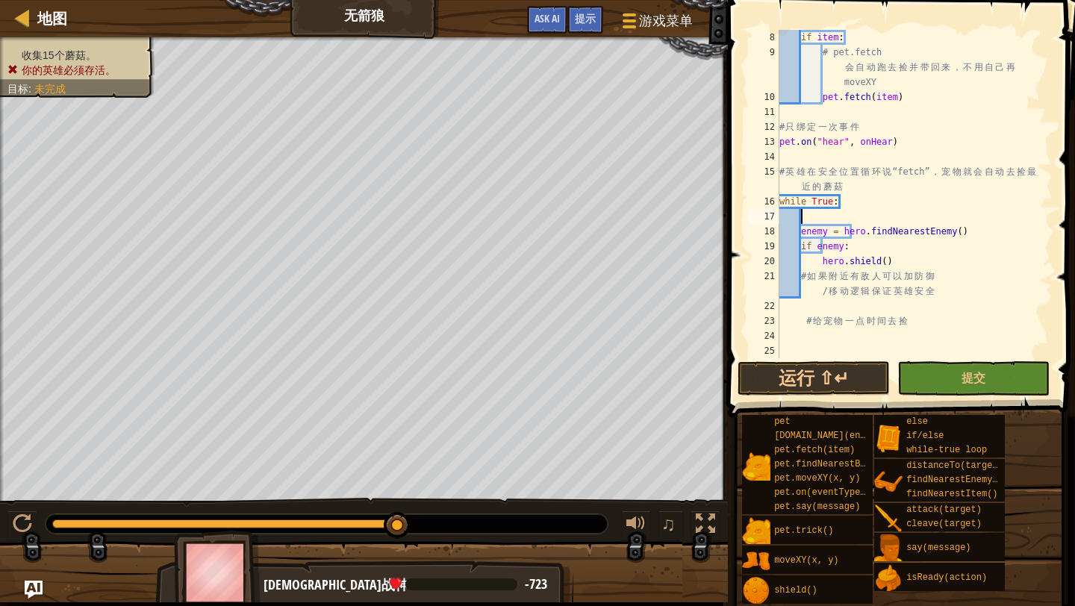
paste textarea "hero.say("fetch")"
type textarea "hero.say("fetch")"
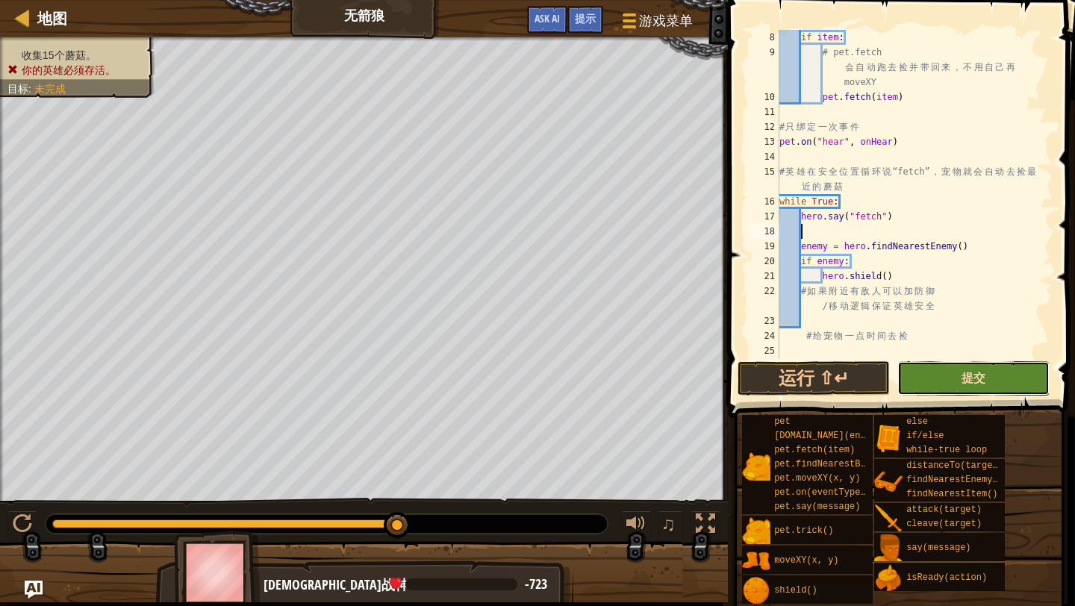
click at [964, 382] on span "提交" at bounding box center [973, 377] width 24 height 16
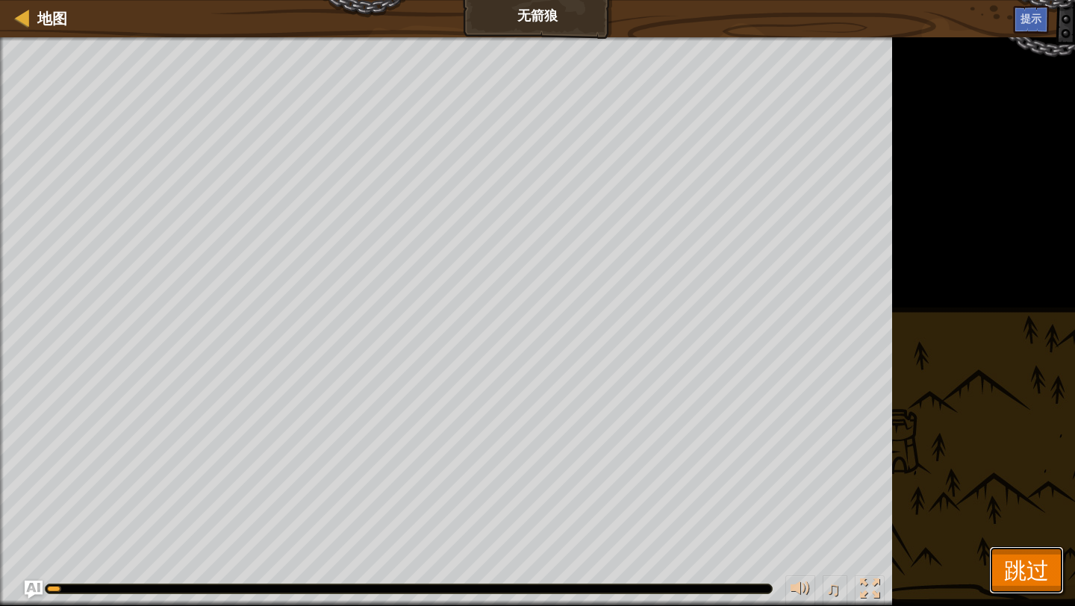
click at [1006, 549] on button "跳过" at bounding box center [1026, 570] width 75 height 48
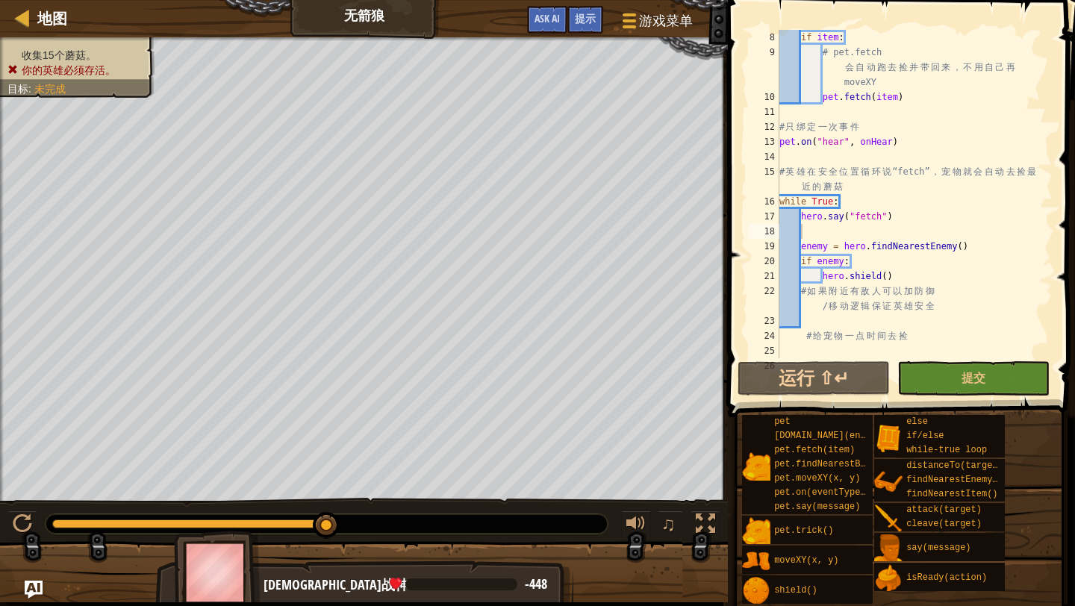
type textarea "# 给宠物一点时间去捡"
drag, startPoint x: 922, startPoint y: 334, endPoint x: 808, endPoint y: 332, distance: 113.5
click at [808, 332] on div "if item : # pet.fetch 会 自 动 跑 去 捡 并 带 回 来 ， 不 用 自 己 再 moveXY pet . fetch ( item…" at bounding box center [914, 209] width 276 height 358
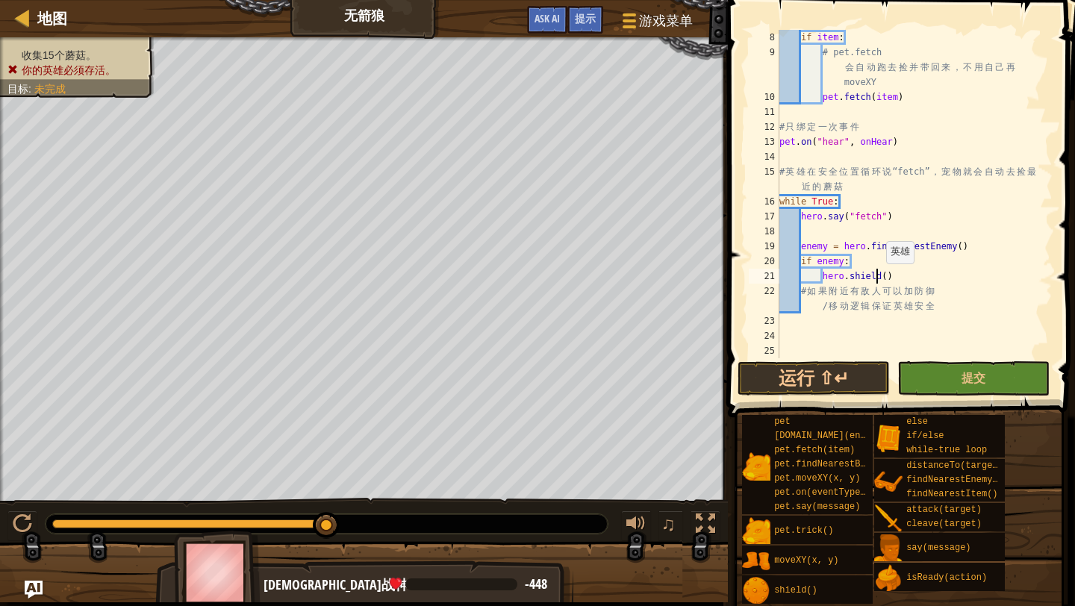
click at [879, 282] on div "if item : # pet.fetch 会 自 动 跑 去 捡 并 带 回 来 ， 不 用 自 己 再 moveXY pet . fetch ( item…" at bounding box center [914, 209] width 276 height 358
type textarea "hero.shield()"
